Goal: Task Accomplishment & Management: Use online tool/utility

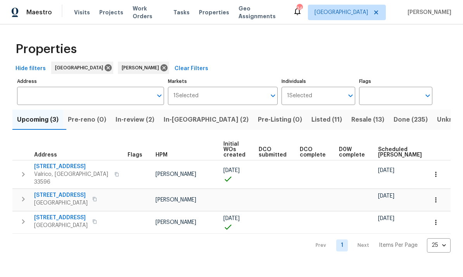
click at [141, 120] on span "In-review (2)" at bounding box center [134, 119] width 39 height 11
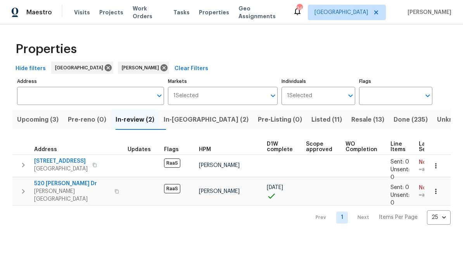
click at [46, 182] on span "520 Donna Dr" at bounding box center [72, 184] width 76 height 8
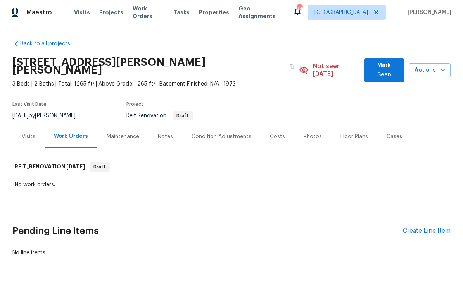
click at [434, 227] on div "Create Line Item" at bounding box center [427, 230] width 48 height 7
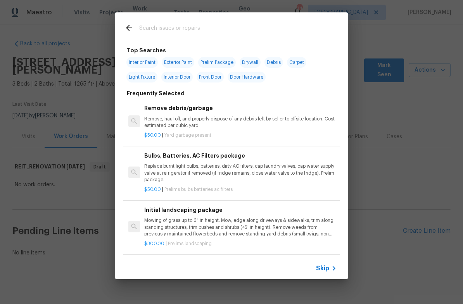
click at [192, 32] on input "text" at bounding box center [221, 29] width 164 height 12
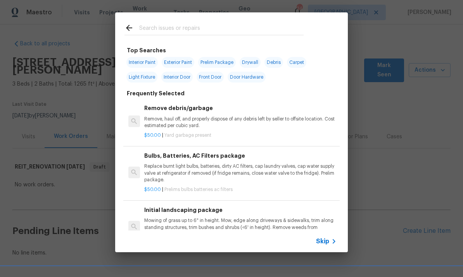
click at [329, 229] on p "Mowing of grass up to 6" in height. Mow, edge along driveways & sidewalks, trim…" at bounding box center [240, 227] width 192 height 20
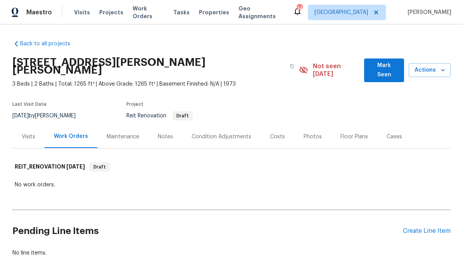
click at [432, 227] on div "Create Line Item" at bounding box center [427, 230] width 48 height 7
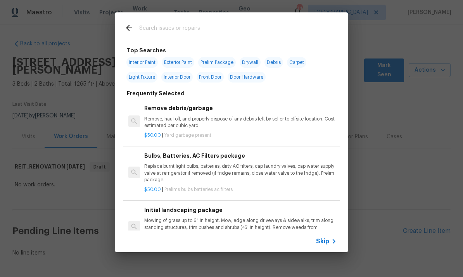
click at [328, 242] on span "Skip" at bounding box center [322, 242] width 13 height 8
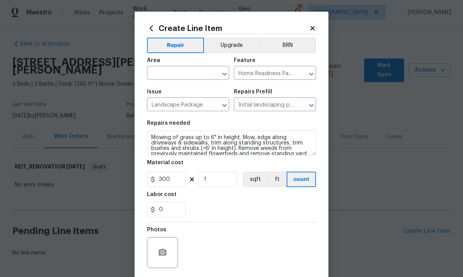
click at [184, 65] on div "Area" at bounding box center [188, 63] width 82 height 10
click at [183, 65] on div "Area" at bounding box center [188, 63] width 82 height 10
click at [173, 74] on input "text" at bounding box center [177, 74] width 60 height 12
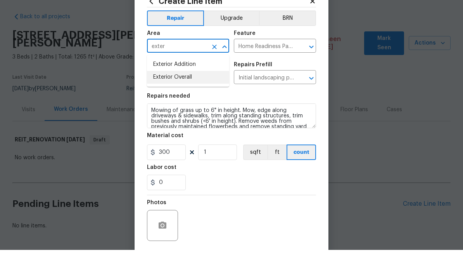
click at [190, 98] on li "Exterior Overall" at bounding box center [188, 104] width 82 height 13
type input "Exterior Overall"
click at [267, 68] on input "Home Readiness Packages" at bounding box center [264, 74] width 60 height 12
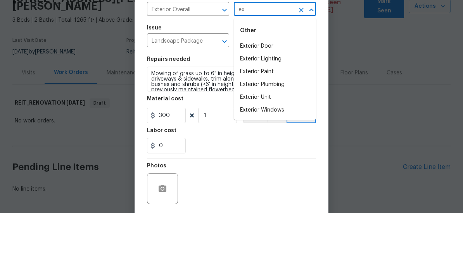
type input "e"
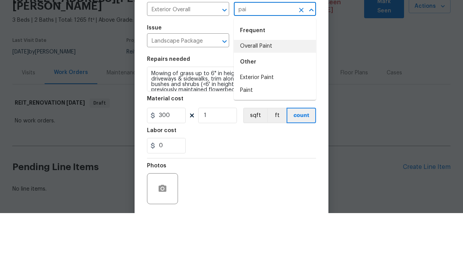
click at [281, 104] on li "Overall Paint" at bounding box center [275, 110] width 82 height 13
type input "Overall Paint"
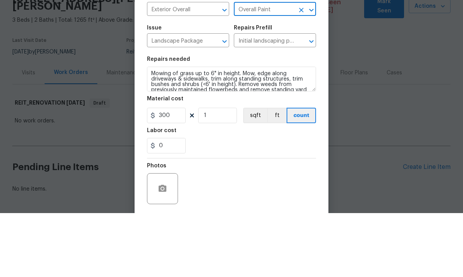
click at [187, 99] on input "Landscape Package" at bounding box center [177, 105] width 60 height 12
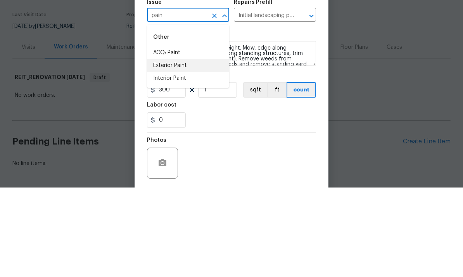
click at [191, 149] on li "Exterior Paint" at bounding box center [188, 155] width 82 height 13
type input "Exterior Paint"
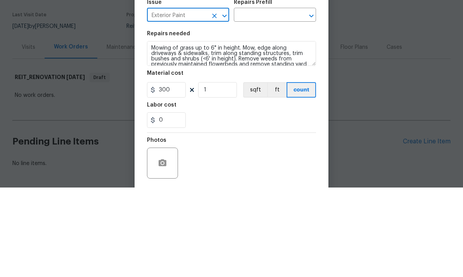
click at [261, 99] on input "text" at bounding box center [264, 105] width 60 height 12
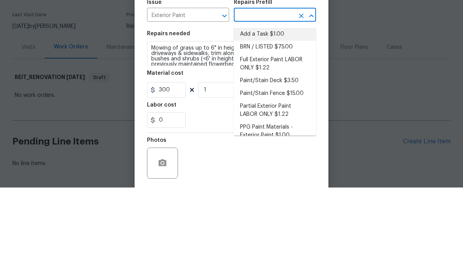
click at [270, 117] on li "Add a Task $1.00" at bounding box center [275, 123] width 82 height 13
type input "Add a Task $1.00"
type textarea "HPM to detail"
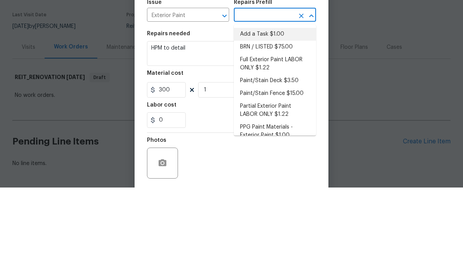
type input "Add a Task $1.00"
type input "1"
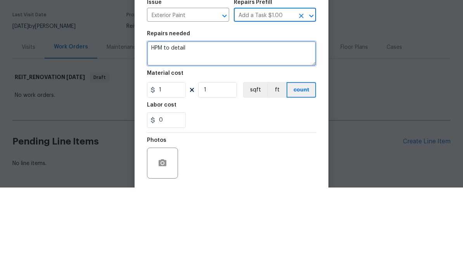
click at [235, 131] on textarea "HPM to detail" at bounding box center [231, 143] width 169 height 25
click at [228, 131] on textarea "HPM to detail" at bounding box center [231, 143] width 169 height 25
click at [223, 131] on textarea "HPM to detail" at bounding box center [231, 143] width 169 height 25
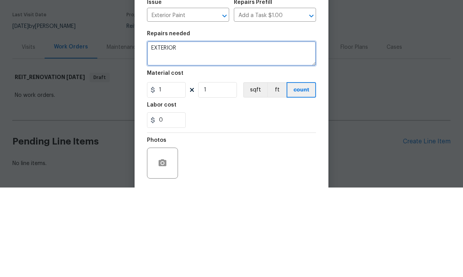
click at [152, 131] on textarea "EXTERIOR" at bounding box center [231, 143] width 169 height 25
paste textarea "Landscaping 1 $2,750.00 $2,750.00 Exterior paint 1,531 $1.22 $1,867.82 Paint co…"
type textarea "EXTERIOR Landscaping 1 $2,750.00 $2,750.00 Exterior paint 1,531 $1.22 $1,867.82…"
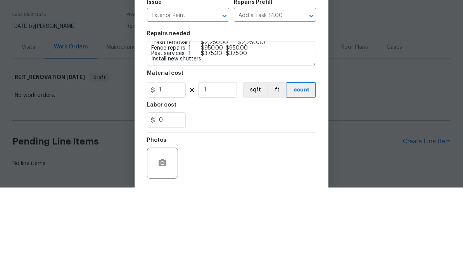
scroll to position [24, 0]
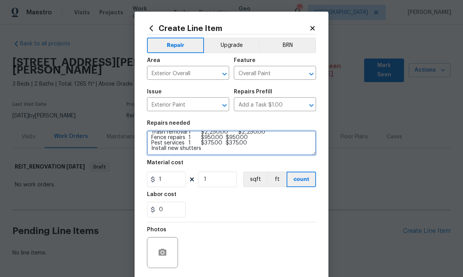
click at [250, 151] on textarea "EXTERIOR Landscaping 1 $2,750.00 $2,750.00 Exterior paint 1,531 $1.22 $1,867.82…" at bounding box center [231, 143] width 169 height 25
click at [261, 155] on textarea "EXTERIOR Landscaping 1 $2,750.00 $2,750.00 Exterior paint 1,531 $1.22 $1,867.82…" at bounding box center [231, 143] width 169 height 25
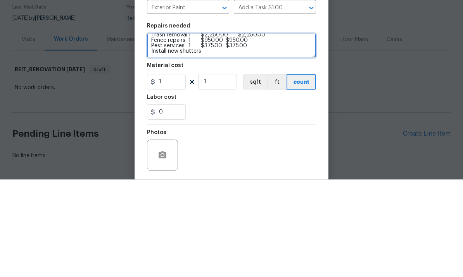
click at [287, 131] on textarea "EXTERIOR Landscaping 1 $2,750.00 $2,750.00 Exterior paint 1,531 $1.22 $1,867.82…" at bounding box center [231, 143] width 169 height 25
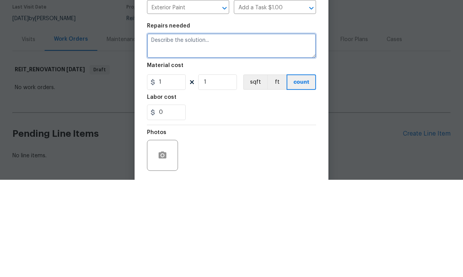
scroll to position [0, 0]
click at [194, 131] on textarea at bounding box center [231, 143] width 169 height 25
paste textarea "Here is the list of exterior items without the prices, quantities, or totals: *…"
click at [225, 131] on textarea "Here is the list of exterior items without the prices, quantities, or totals: *…" at bounding box center [231, 143] width 169 height 25
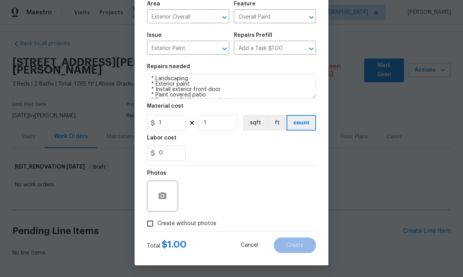
scroll to position [58, 0]
type textarea "Here is the list of exterior items without the prices, quantities, or totals: *…"
click at [190, 226] on span "Create without photos" at bounding box center [186, 224] width 59 height 8
click at [157, 226] on input "Create without photos" at bounding box center [150, 223] width 15 height 15
checkbox input "true"
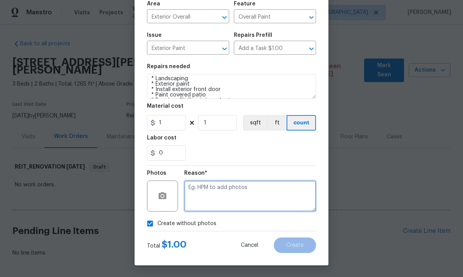
click at [248, 201] on textarea at bounding box center [250, 196] width 132 height 31
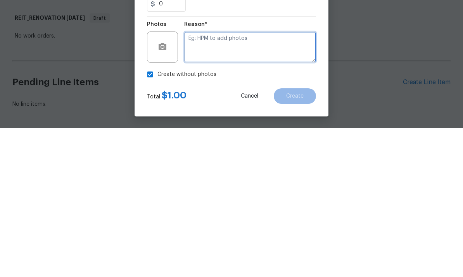
click at [238, 181] on textarea at bounding box center [250, 196] width 132 height 31
paste textarea "$11,552.82."
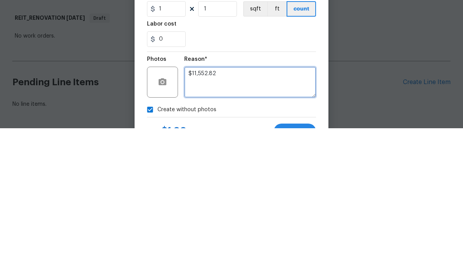
scroll to position [15, 0]
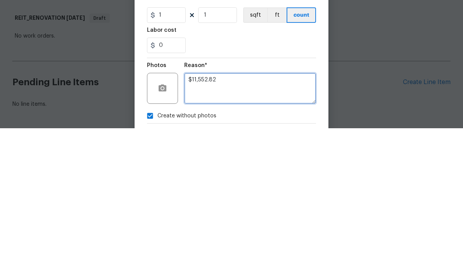
type textarea "$11,552.82"
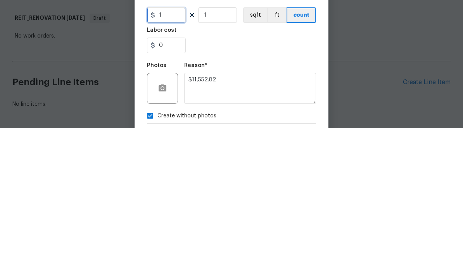
click at [173, 156] on input "1" at bounding box center [166, 163] width 39 height 15
click at [169, 145] on figure "Material cost 1 1 sqft ft count" at bounding box center [231, 158] width 169 height 27
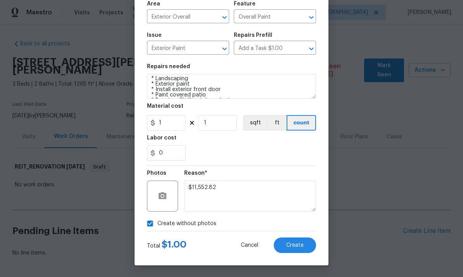
scroll to position [58, 0]
click at [169, 124] on input "1" at bounding box center [166, 122] width 39 height 15
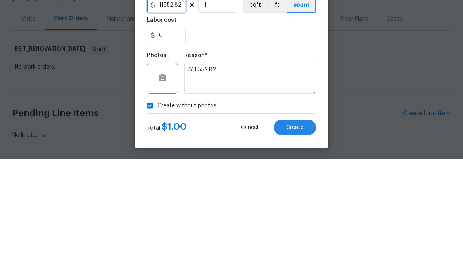
type input "11552.82"
click at [172, 145] on input "0" at bounding box center [166, 152] width 39 height 15
click at [258, 181] on textarea "$11,552.82" at bounding box center [250, 196] width 132 height 31
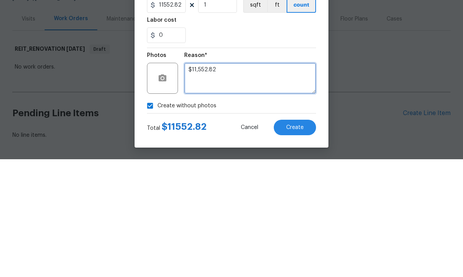
click at [256, 181] on textarea "$11,552.82" at bounding box center [250, 196] width 132 height 31
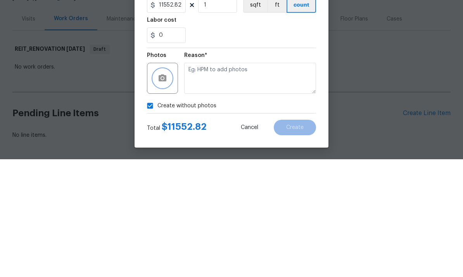
click at [162, 195] on circle "button" at bounding box center [162, 196] width 2 height 2
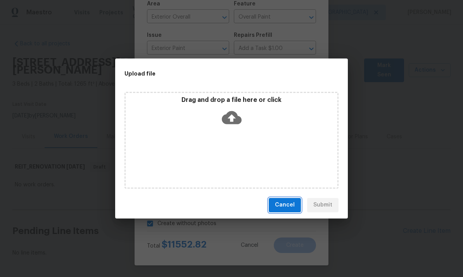
click at [278, 212] on button "Cancel" at bounding box center [285, 205] width 32 height 14
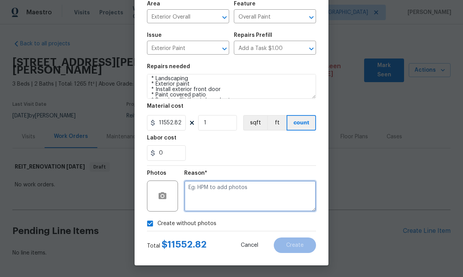
click at [255, 191] on textarea at bounding box center [250, 196] width 132 height 31
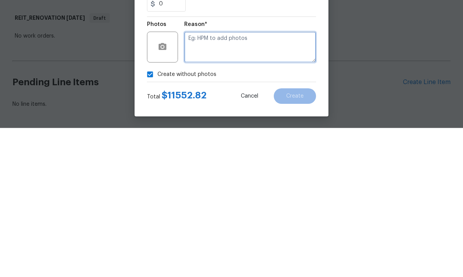
click at [246, 181] on textarea at bounding box center [250, 196] width 132 height 31
paste textarea "$12,708.10"
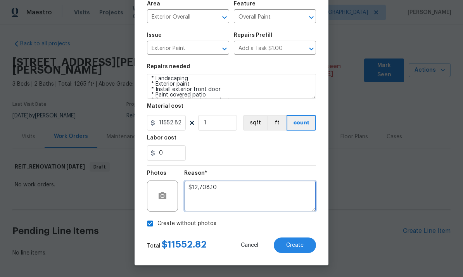
type textarea "$12,708.10"
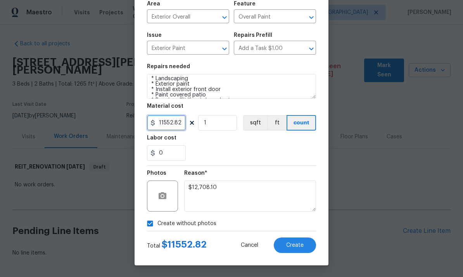
click at [176, 129] on input "11552.82" at bounding box center [166, 122] width 39 height 15
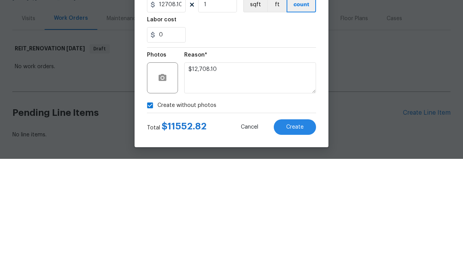
click at [264, 181] on textarea "$12,708.10" at bounding box center [250, 196] width 132 height 31
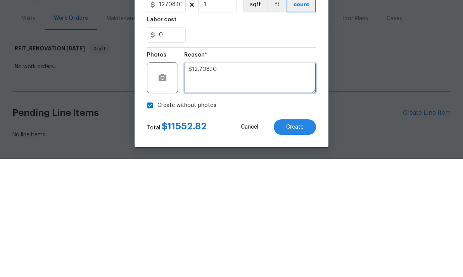
type input "12708.1"
type textarea "$"
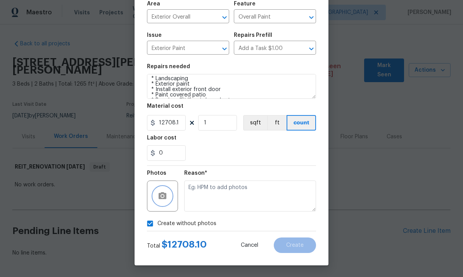
click at [167, 201] on button "button" at bounding box center [162, 196] width 19 height 19
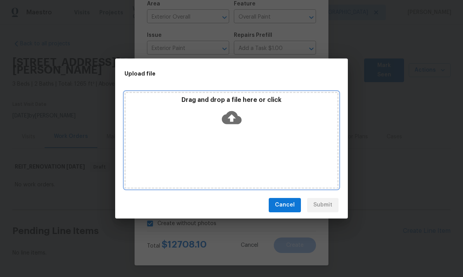
click at [242, 118] on div "Drag and drop a file here or click" at bounding box center [232, 112] width 212 height 33
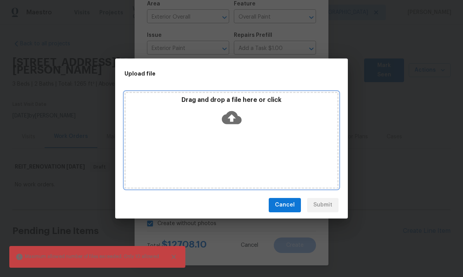
click at [239, 117] on icon at bounding box center [232, 117] width 20 height 13
